Goal: Task Accomplishment & Management: Use online tool/utility

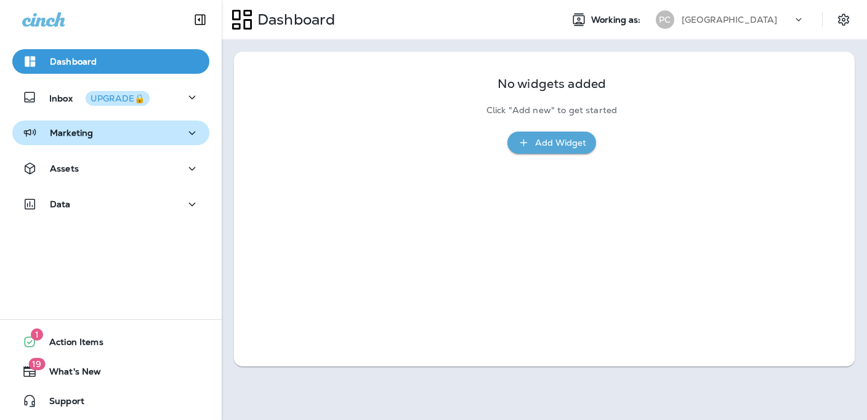
click at [145, 137] on div "Marketing" at bounding box center [110, 133] width 177 height 15
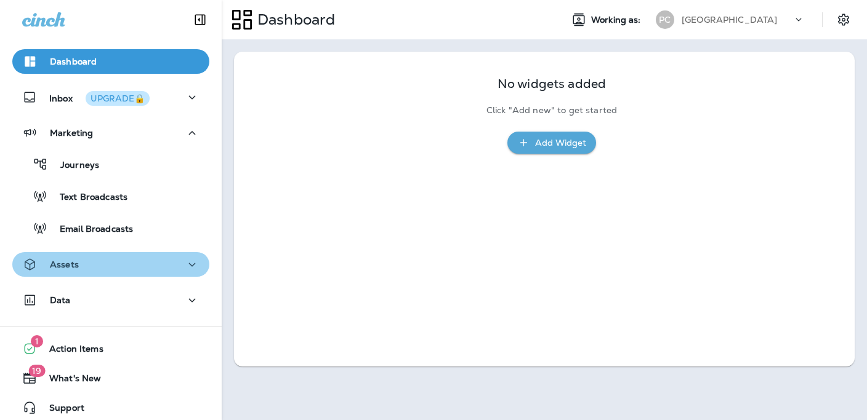
click at [127, 270] on div "Assets" at bounding box center [110, 264] width 177 height 15
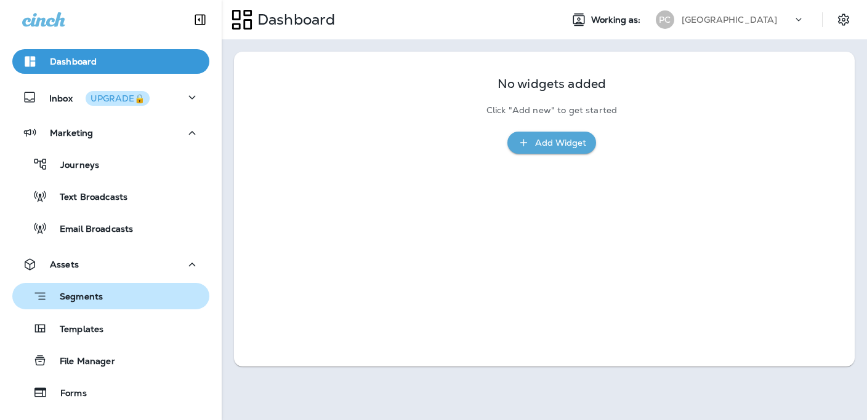
click at [130, 296] on div "Segments" at bounding box center [110, 296] width 187 height 19
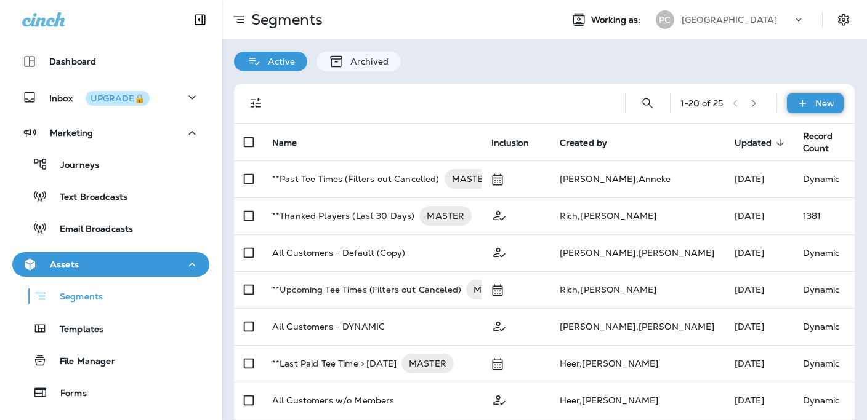
click at [817, 102] on p "New" at bounding box center [824, 103] width 19 height 10
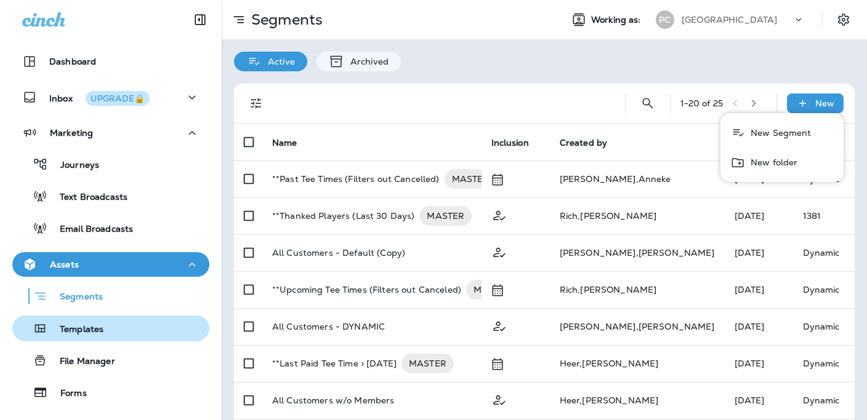
click at [133, 329] on div "Templates" at bounding box center [110, 328] width 187 height 18
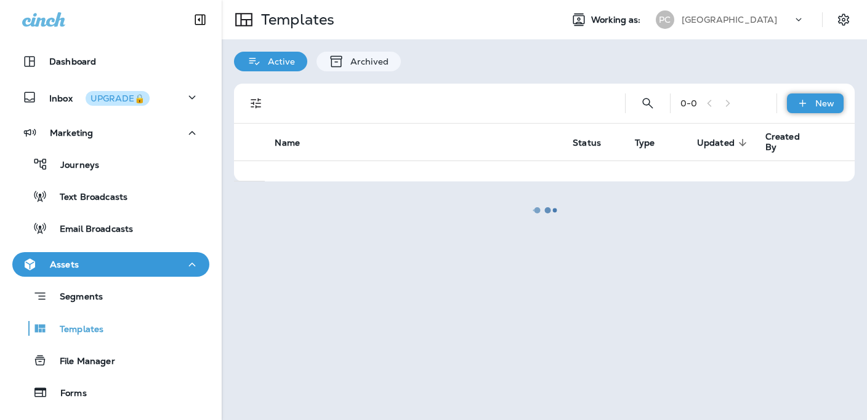
click at [823, 101] on p "New" at bounding box center [824, 103] width 19 height 10
click at [828, 138] on li "New Template" at bounding box center [807, 136] width 104 height 30
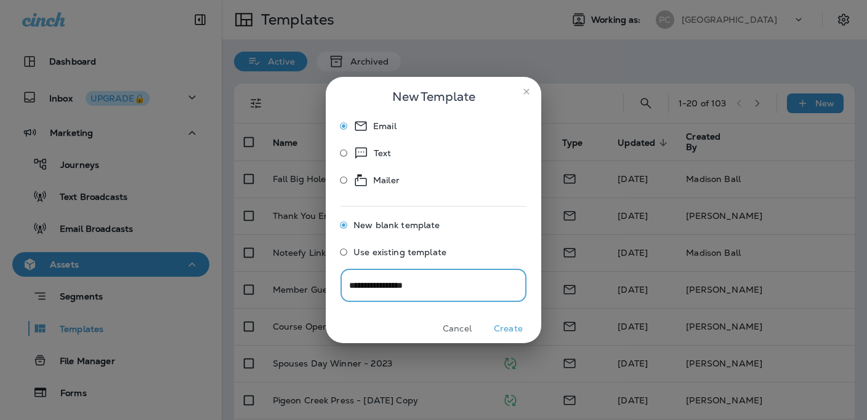
type input "**********"
click at [511, 329] on button "Create" at bounding box center [508, 328] width 46 height 19
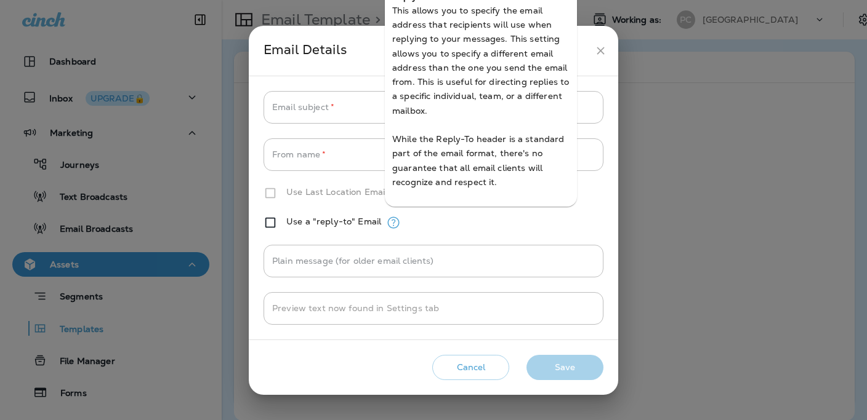
type input "**********"
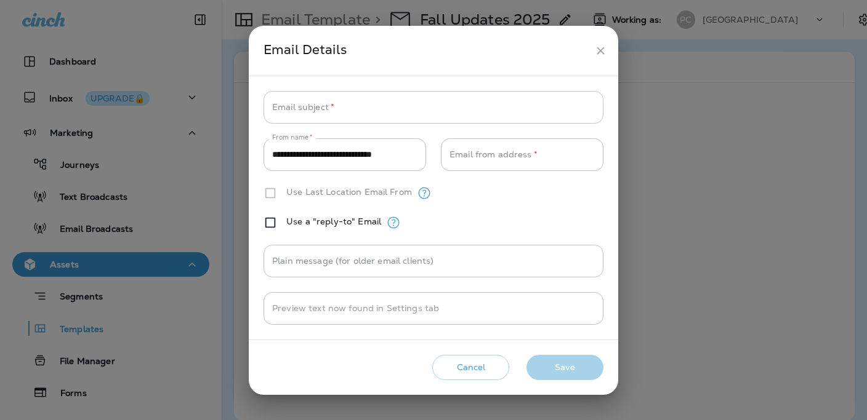
click at [397, 113] on input "Email subject   *" at bounding box center [433, 107] width 340 height 33
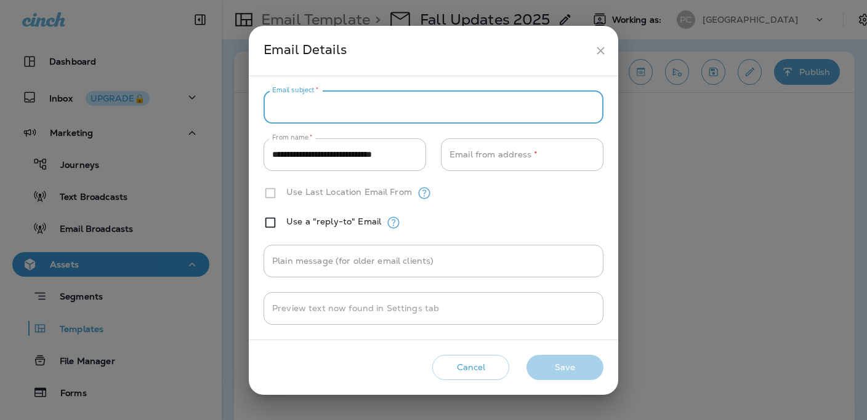
click at [518, 301] on div "**********" at bounding box center [433, 208] width 340 height 235
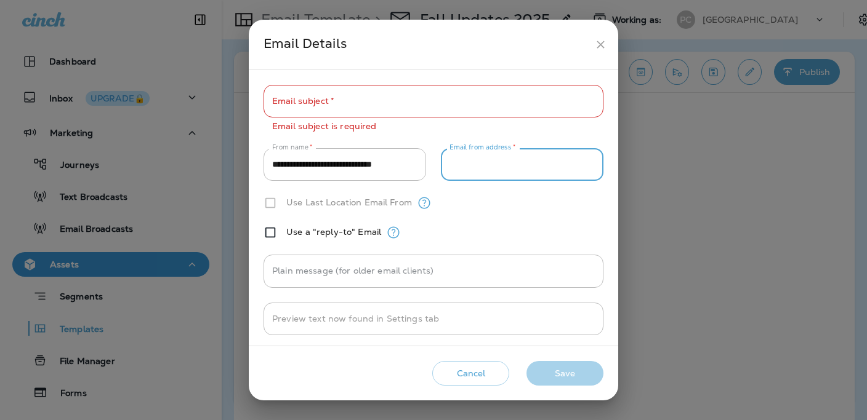
click at [499, 163] on input "Email from address   *" at bounding box center [522, 164] width 163 height 33
click at [396, 106] on input "Email subject   *" at bounding box center [433, 101] width 340 height 33
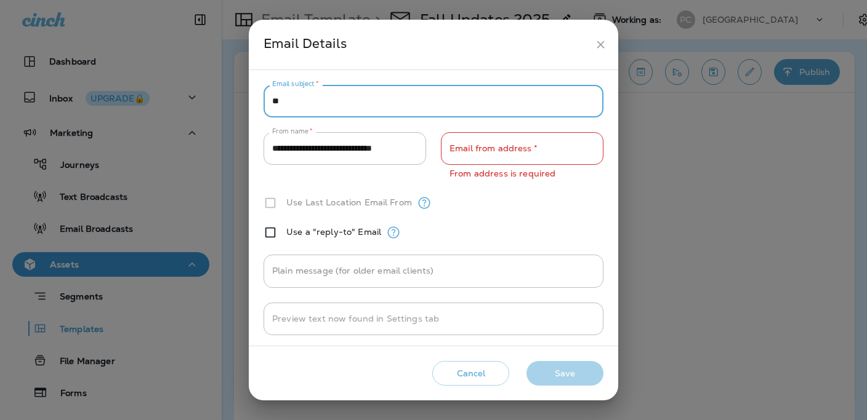
type input "*"
type input "**********"
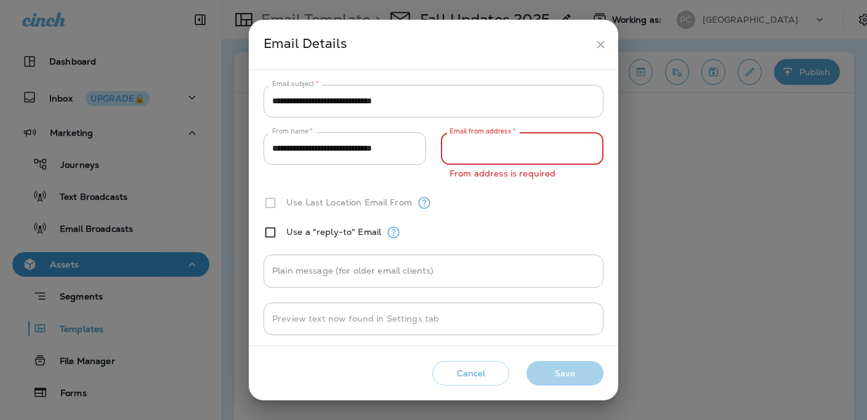
click at [542, 151] on input "Email from address   *" at bounding box center [522, 148] width 163 height 33
type input "**********"
click at [526, 229] on div "Use a "reply-to" Email" at bounding box center [433, 232] width 340 height 15
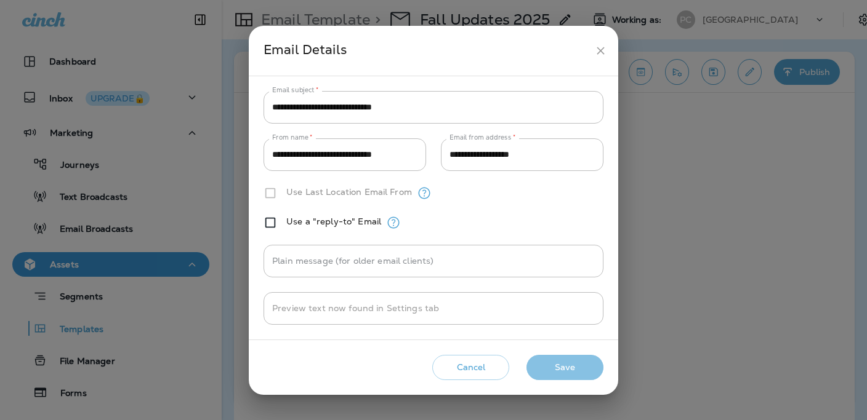
click at [577, 368] on button "Save" at bounding box center [564, 367] width 77 height 25
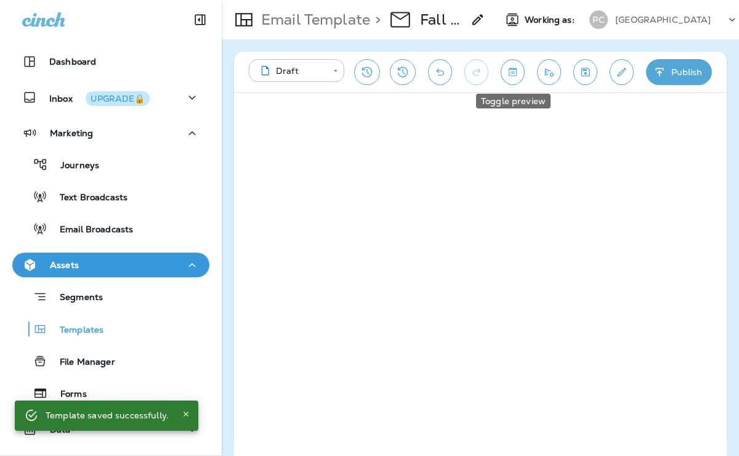
click at [512, 72] on icon "Toggle preview" at bounding box center [512, 72] width 8 height 8
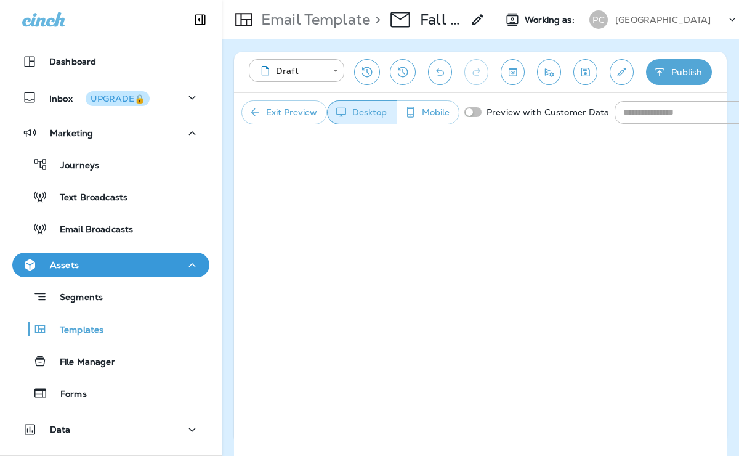
click at [510, 72] on icon "Toggle preview" at bounding box center [512, 72] width 8 height 8
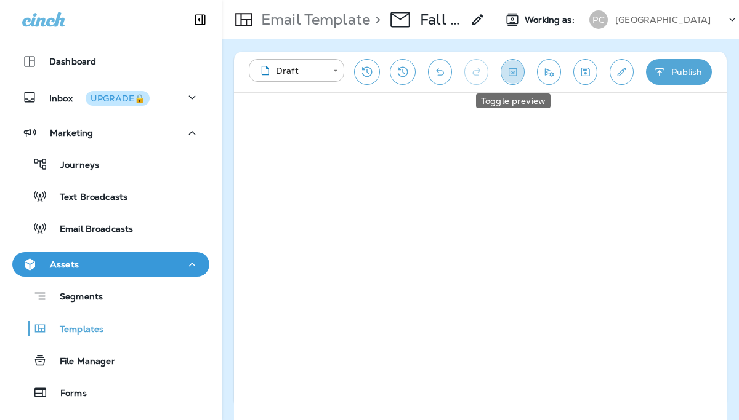
click at [513, 73] on icon "Toggle preview" at bounding box center [512, 72] width 13 height 12
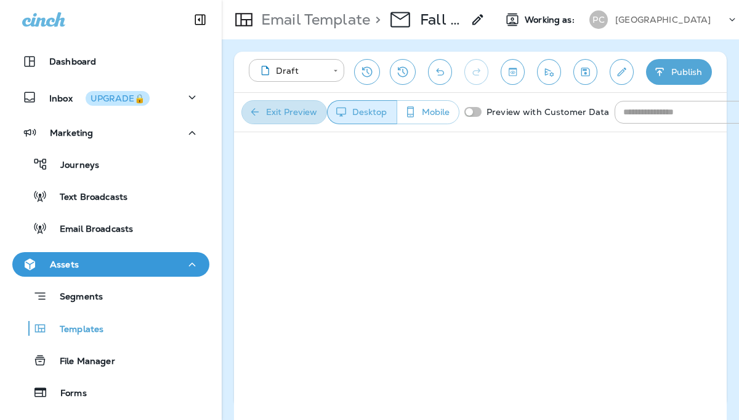
click at [296, 105] on button "Exit Preview" at bounding box center [284, 112] width 86 height 24
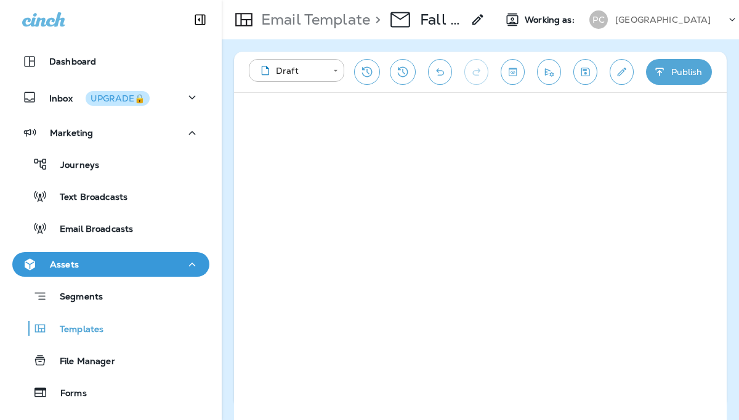
click at [729, 228] on div "**********" at bounding box center [480, 229] width 517 height 381
click at [513, 67] on icon "Toggle preview" at bounding box center [512, 72] width 13 height 12
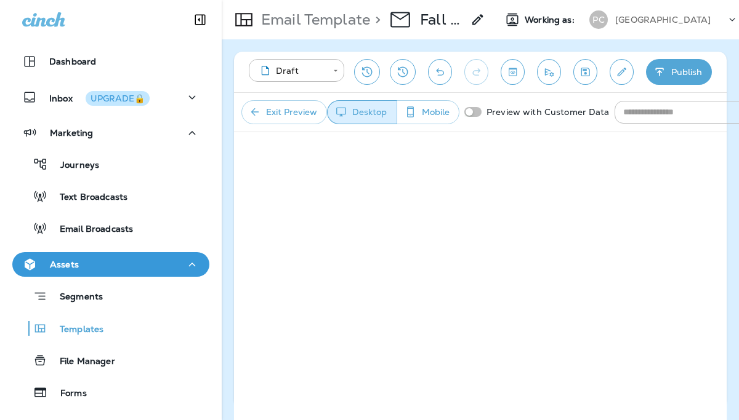
click at [281, 116] on button "Exit Preview" at bounding box center [284, 112] width 86 height 24
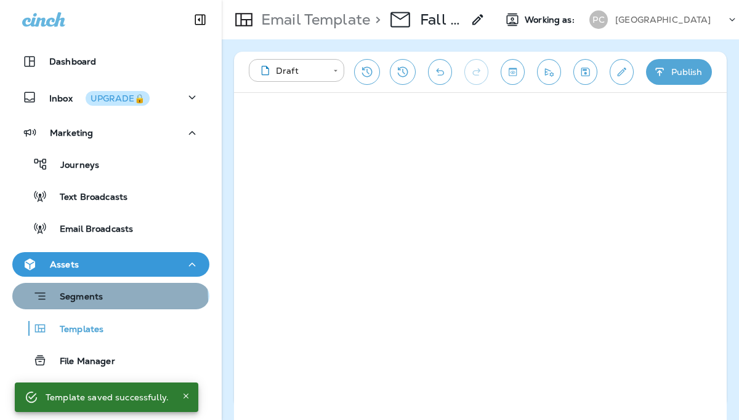
click at [94, 300] on p "Segments" at bounding box center [74, 298] width 55 height 12
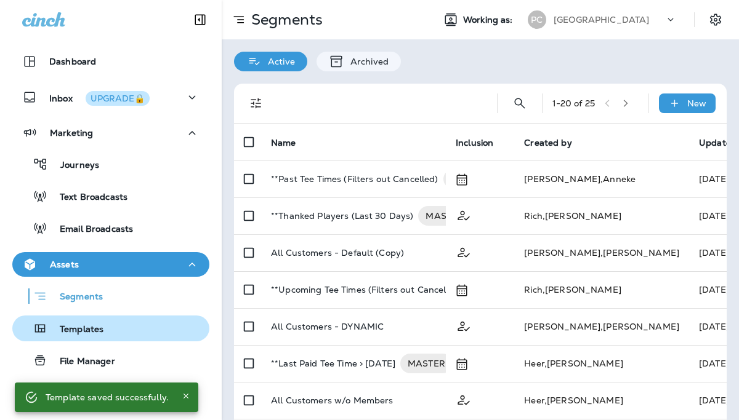
click at [86, 326] on p "Templates" at bounding box center [75, 330] width 56 height 12
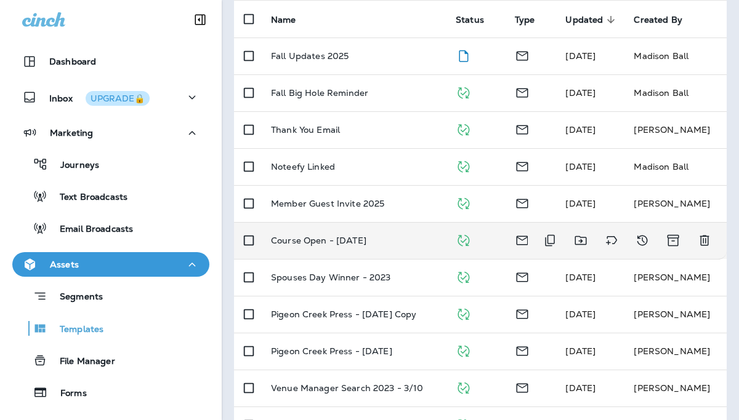
scroll to position [140, 0]
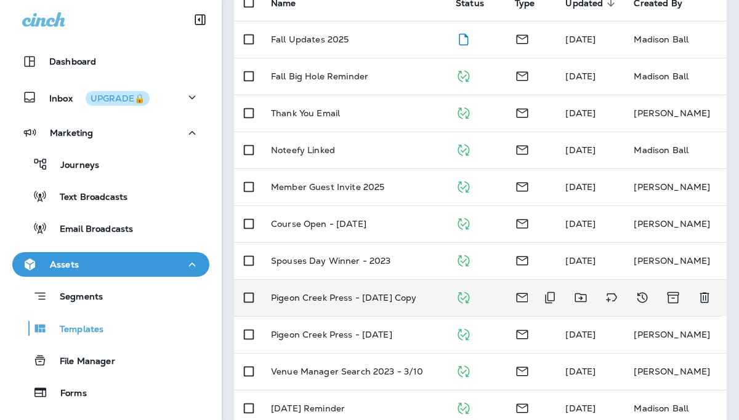
click at [330, 286] on td "Pigeon Creek Press - [DATE] Copy" at bounding box center [353, 297] width 185 height 37
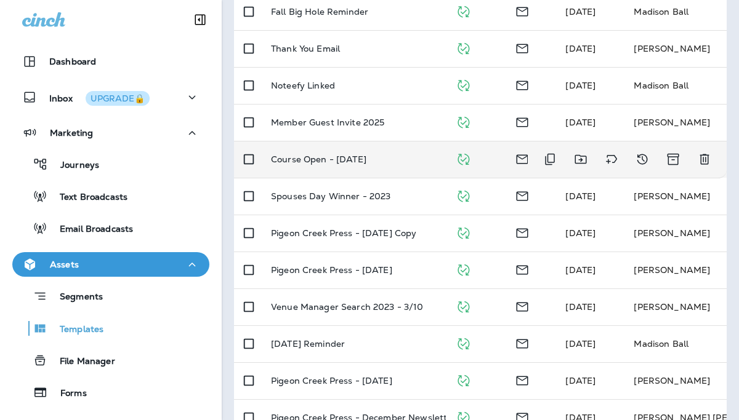
scroll to position [204, 0]
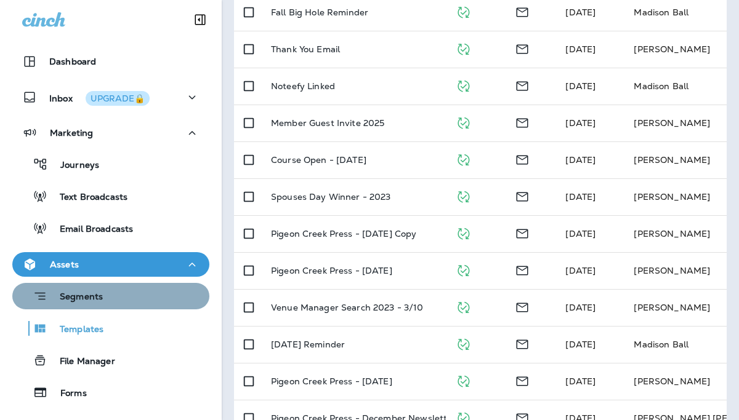
click at [123, 292] on div "Segments" at bounding box center [110, 296] width 187 height 19
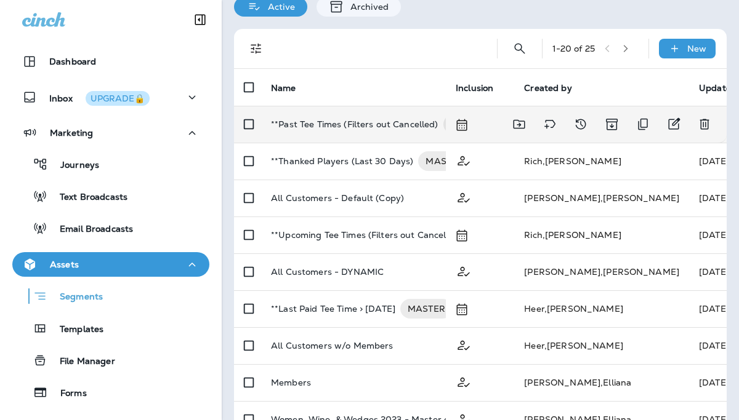
scroll to position [55, 0]
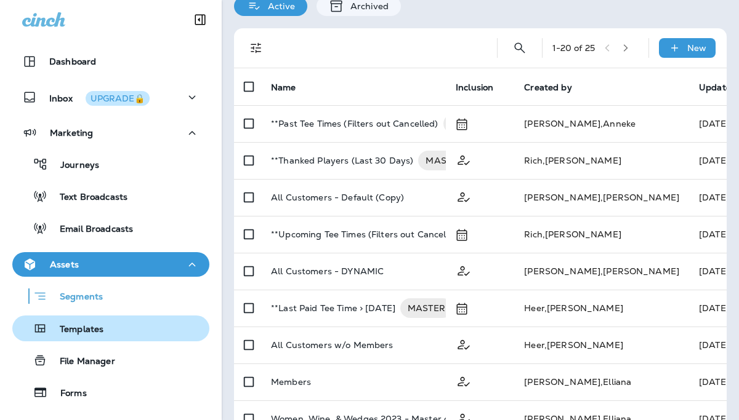
click at [74, 329] on p "Templates" at bounding box center [75, 330] width 56 height 12
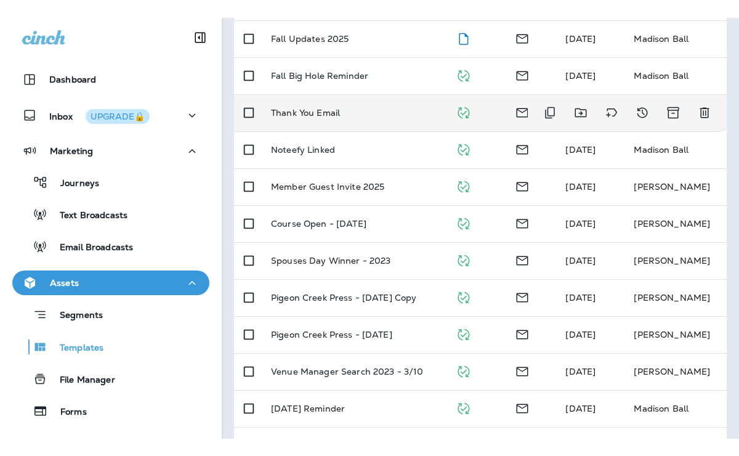
scroll to position [164, 0]
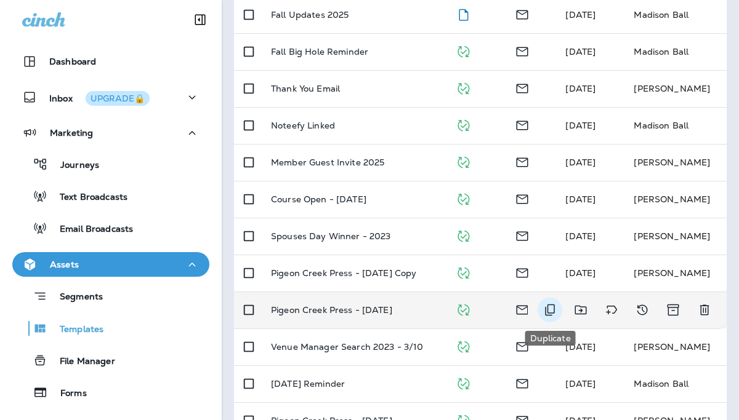
click at [553, 310] on icon "Duplicate" at bounding box center [549, 310] width 15 height 15
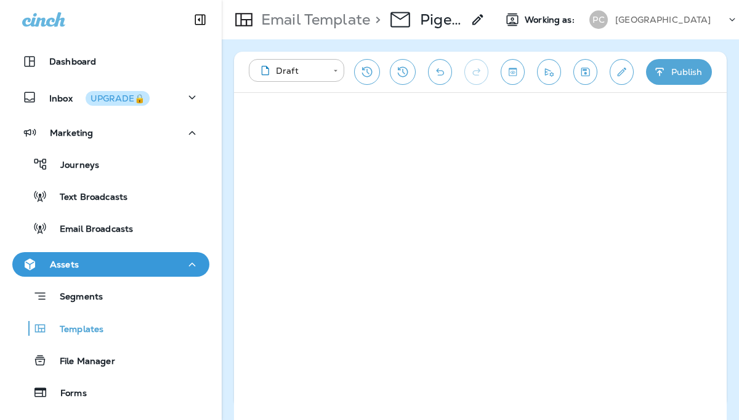
click at [678, 74] on button "Publish" at bounding box center [679, 72] width 66 height 26
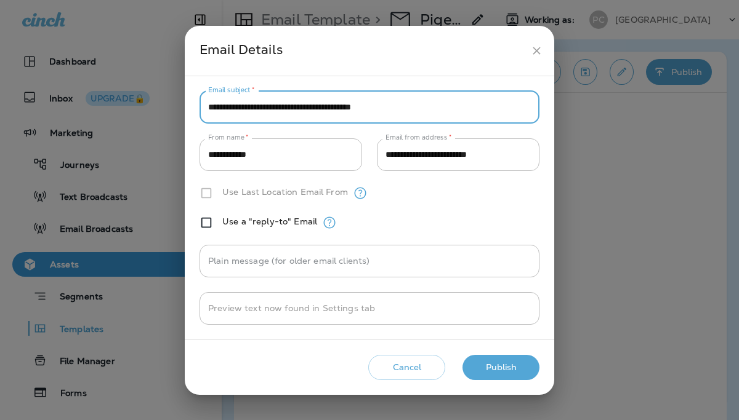
drag, startPoint x: 441, startPoint y: 99, endPoint x: 441, endPoint y: 113, distance: 13.6
click at [443, 113] on input "**********" at bounding box center [369, 107] width 340 height 33
type input "**********"
click at [518, 367] on button "Publish" at bounding box center [500, 367] width 77 height 25
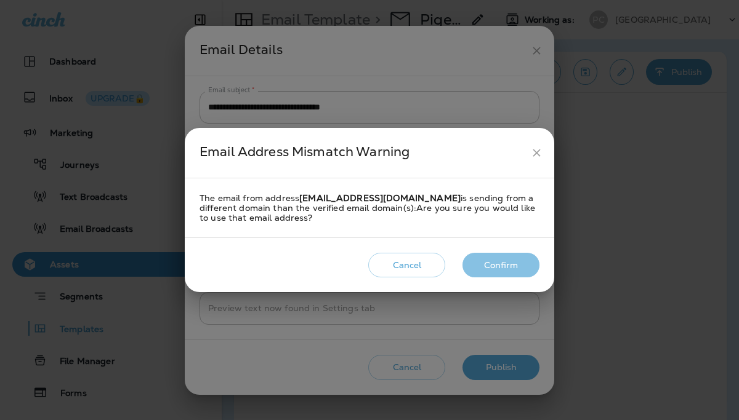
click at [506, 266] on button "Confirm" at bounding box center [500, 265] width 77 height 25
